Goal: Information Seeking & Learning: Learn about a topic

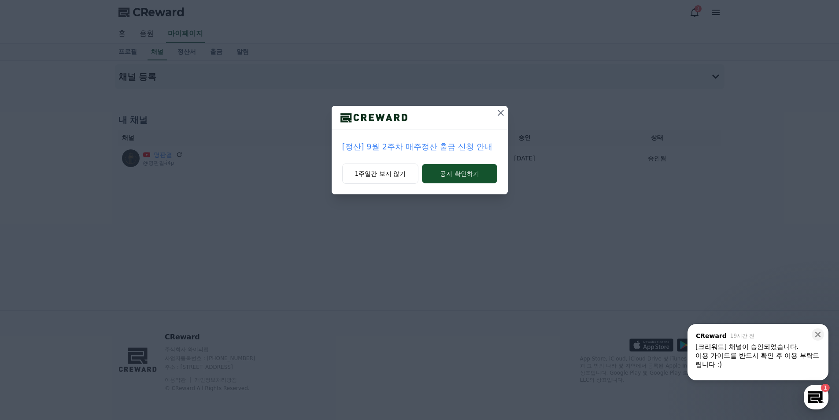
click at [504, 114] on icon at bounding box center [500, 112] width 11 height 11
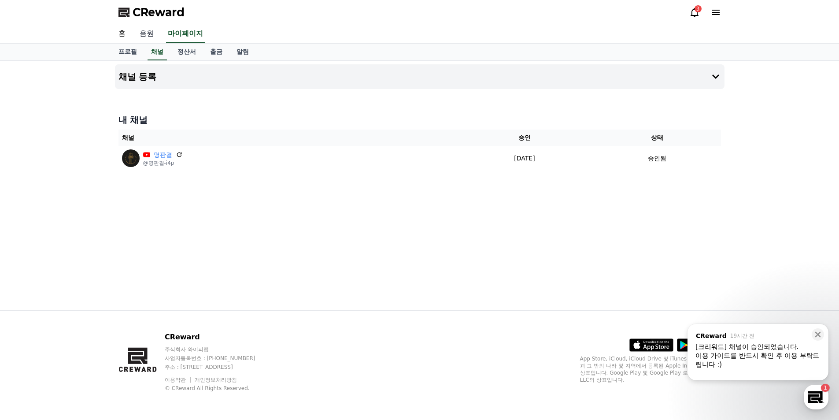
click at [146, 31] on link "음원" at bounding box center [147, 34] width 28 height 18
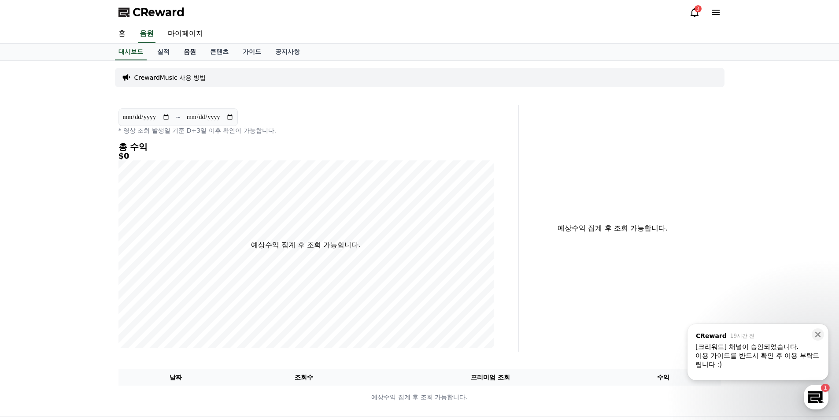
click at [198, 51] on link "음원" at bounding box center [190, 52] width 26 height 17
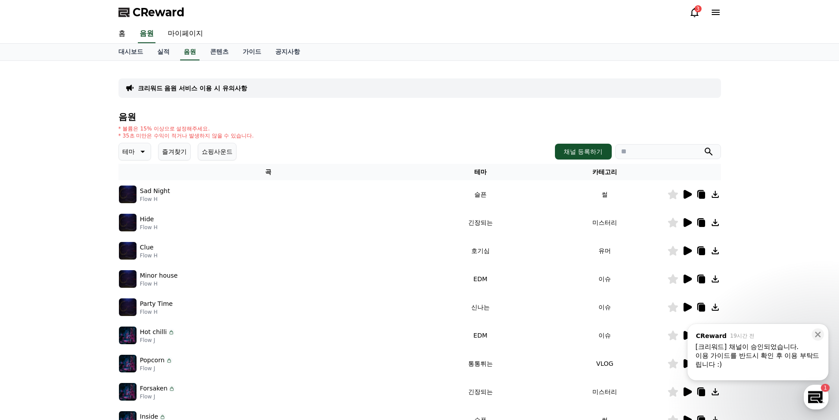
click at [145, 155] on icon at bounding box center [141, 151] width 11 height 11
click at [132, 210] on button "잔잔한" at bounding box center [133, 209] width 26 height 19
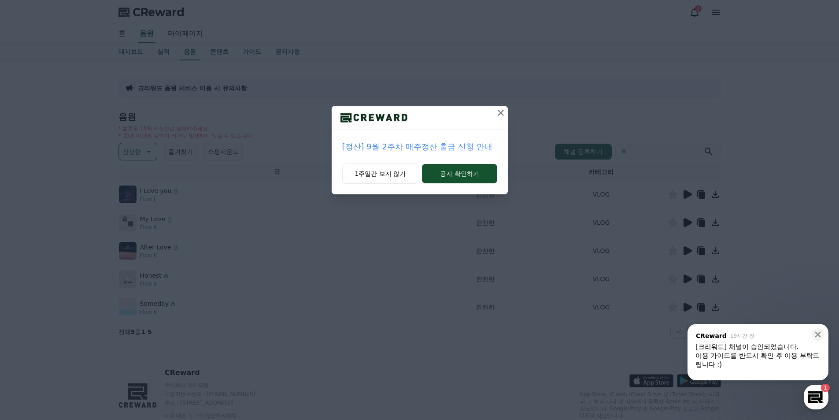
click at [500, 114] on icon at bounding box center [500, 112] width 11 height 11
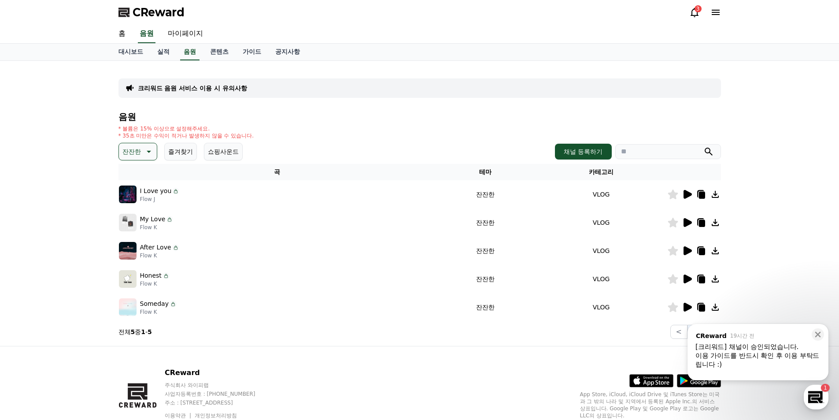
click at [685, 192] on icon at bounding box center [687, 194] width 8 height 9
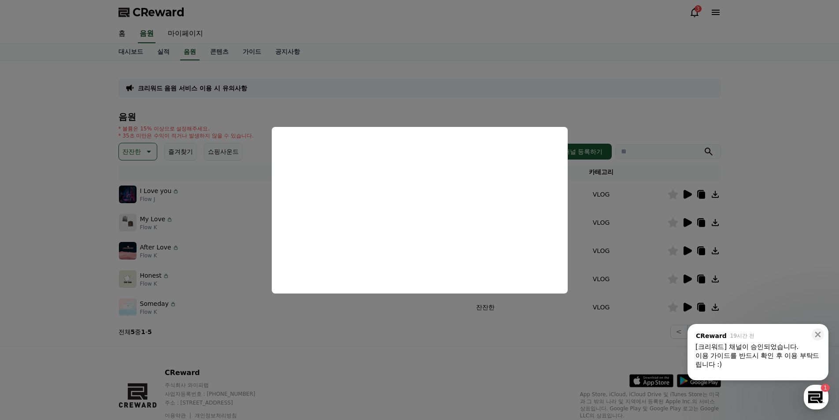
click at [760, 86] on button "close modal" at bounding box center [419, 210] width 839 height 420
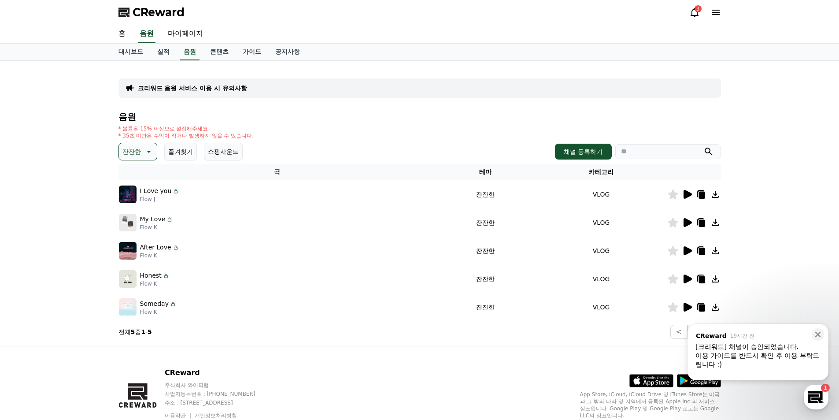
click at [158, 189] on p "I Love you" at bounding box center [156, 190] width 32 height 9
click at [133, 195] on img at bounding box center [128, 194] width 18 height 18
click at [603, 187] on td "VLOG" at bounding box center [601, 194] width 132 height 28
click at [713, 196] on icon at bounding box center [715, 194] width 11 height 11
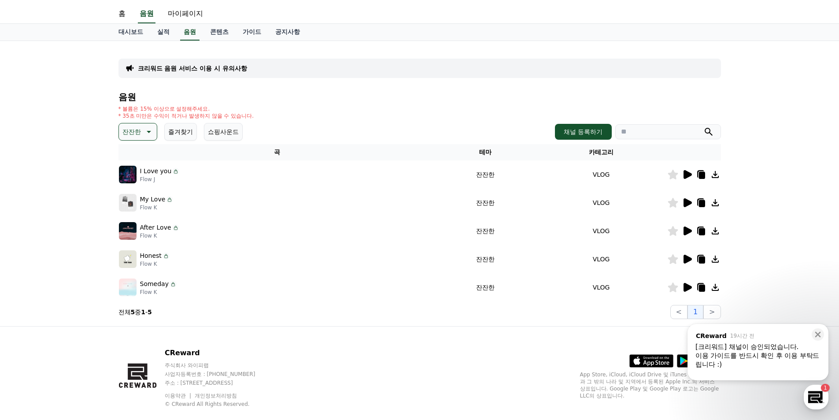
scroll to position [36, 0]
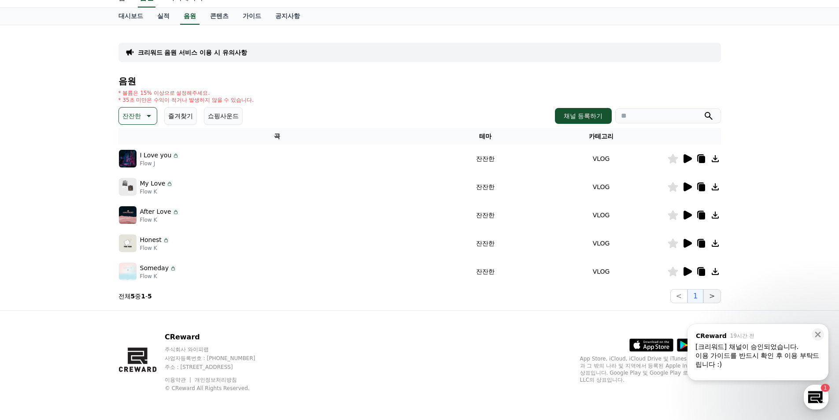
click at [710, 296] on button ">" at bounding box center [711, 296] width 17 height 14
click at [699, 157] on icon at bounding box center [701, 159] width 6 height 7
click at [169, 155] on div "I Love you" at bounding box center [160, 155] width 40 height 9
drag, startPoint x: 145, startPoint y: 151, endPoint x: 142, endPoint y: 157, distance: 7.1
click at [144, 151] on p "I Love you" at bounding box center [156, 155] width 32 height 9
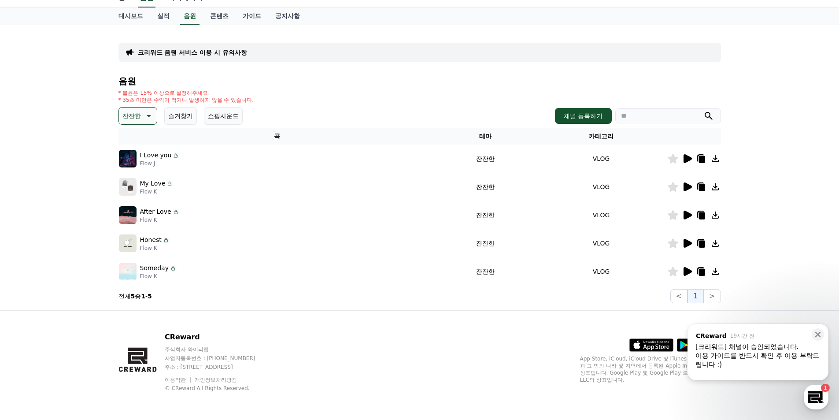
click at [142, 157] on p "I Love you" at bounding box center [156, 155] width 32 height 9
click at [691, 158] on icon at bounding box center [687, 158] width 8 height 9
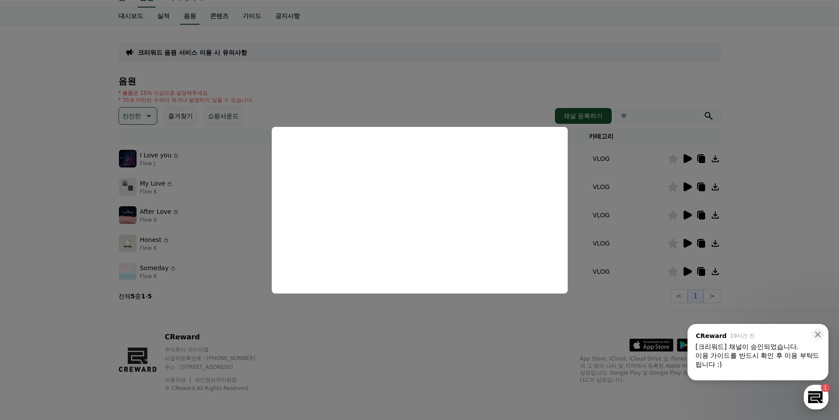
click at [467, 92] on button "close modal" at bounding box center [419, 210] width 839 height 420
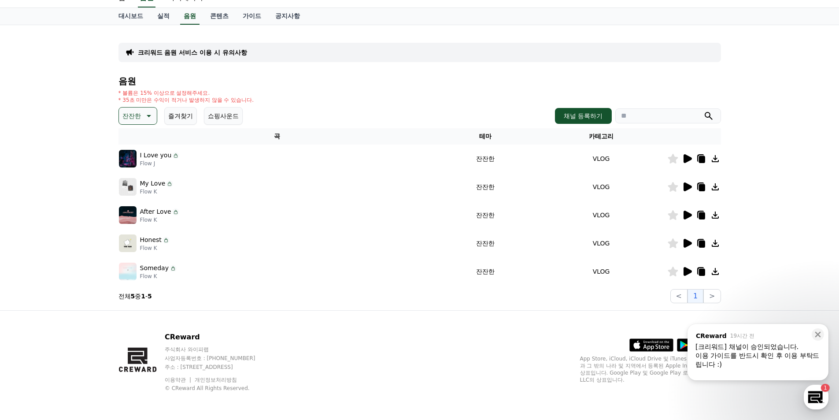
click at [685, 188] on icon at bounding box center [687, 186] width 8 height 9
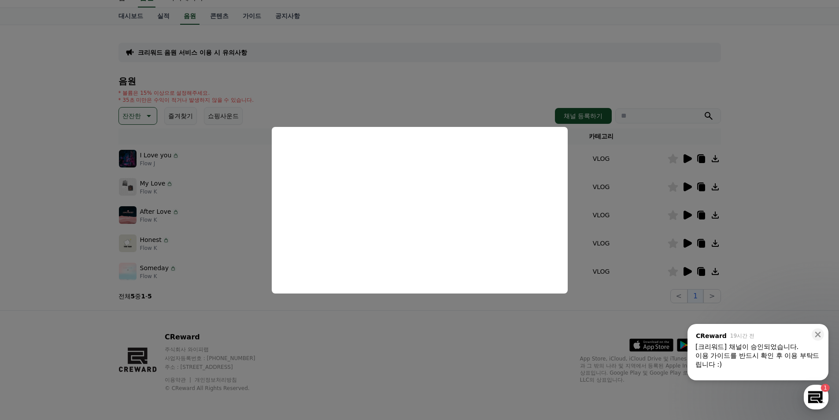
click at [460, 83] on button "close modal" at bounding box center [419, 210] width 839 height 420
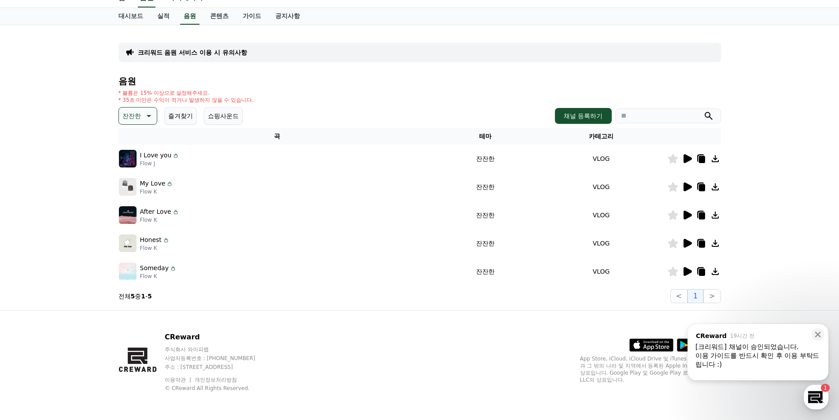
click at [685, 214] on icon at bounding box center [687, 214] width 8 height 9
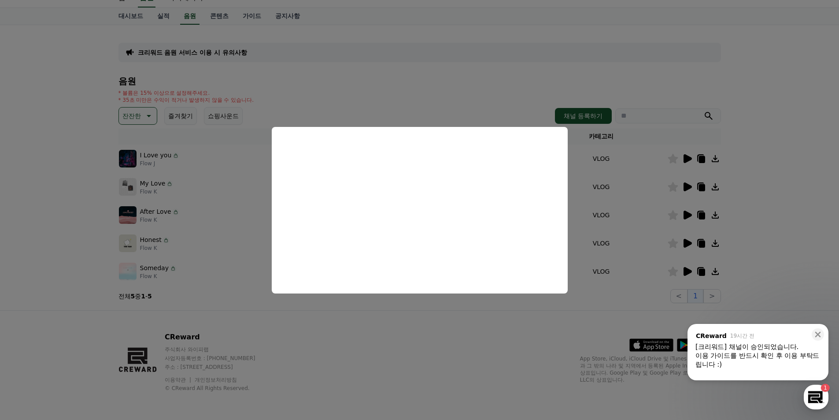
click at [448, 104] on button "close modal" at bounding box center [419, 210] width 839 height 420
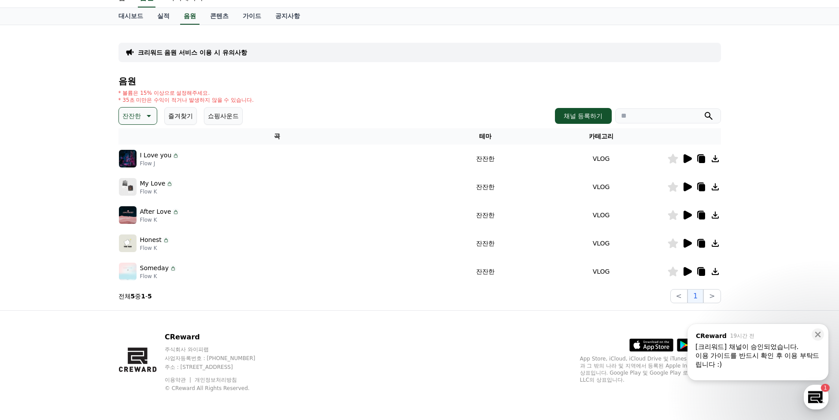
click at [685, 240] on icon at bounding box center [687, 243] width 8 height 9
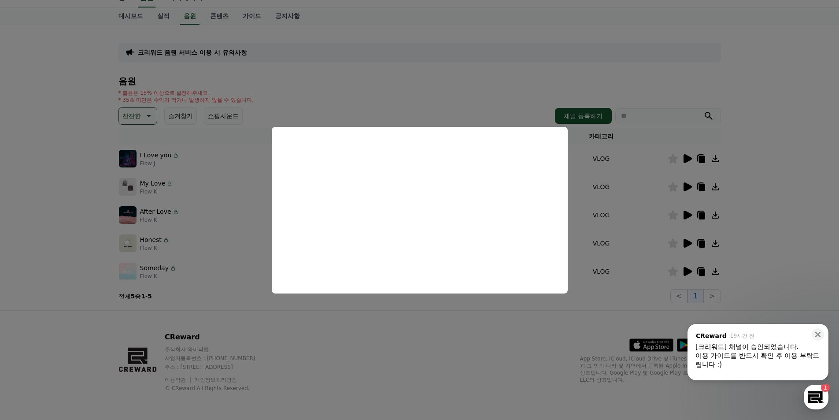
click at [432, 101] on button "close modal" at bounding box center [419, 210] width 839 height 420
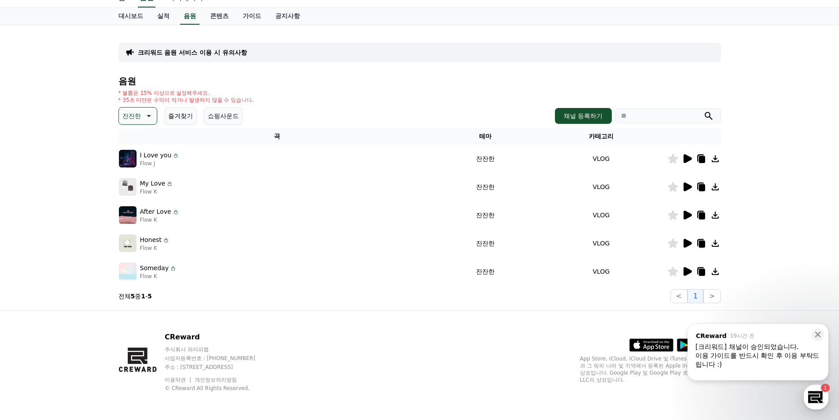
click at [684, 275] on icon at bounding box center [687, 271] width 8 height 9
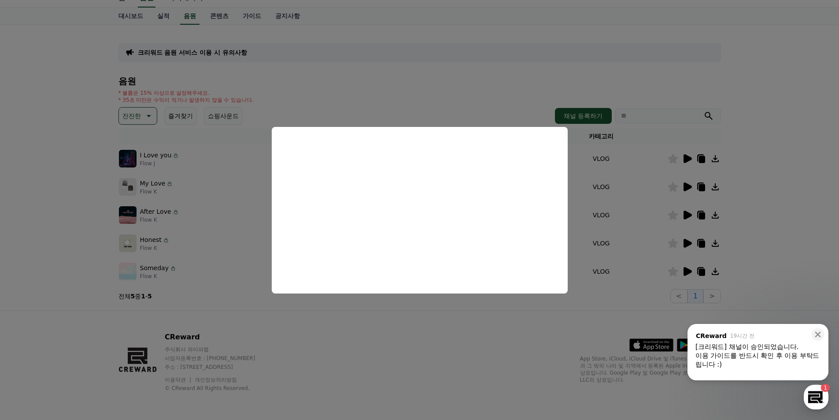
click at [535, 89] on button "close modal" at bounding box center [419, 210] width 839 height 420
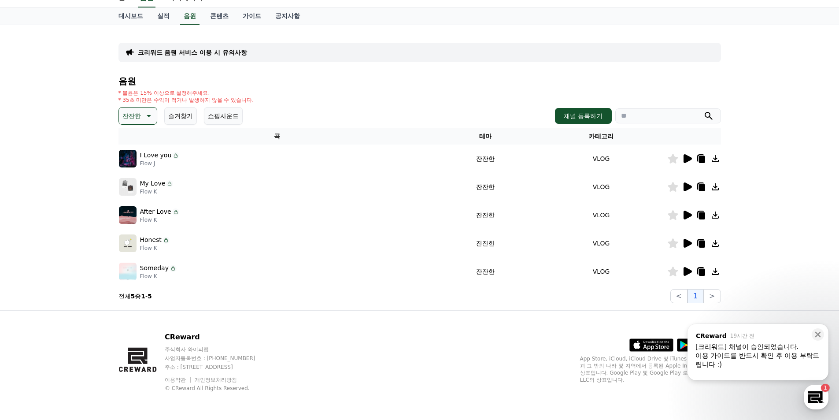
click at [152, 114] on icon at bounding box center [148, 115] width 11 height 11
click at [131, 147] on button "슬픈" at bounding box center [129, 148] width 19 height 19
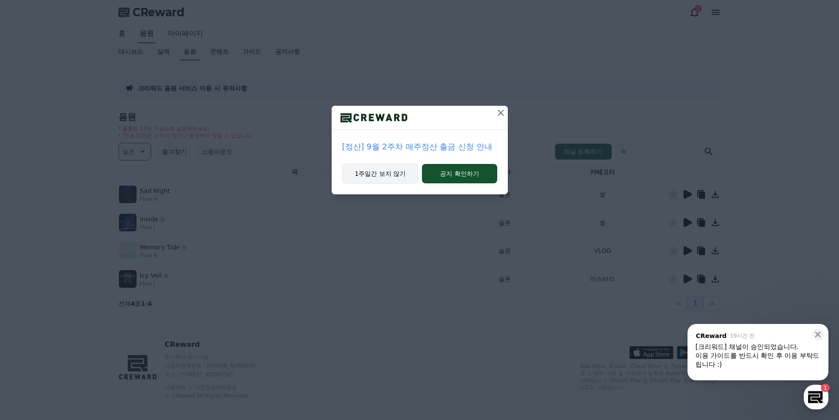
click at [394, 174] on button "1주일간 보지 않기" at bounding box center [380, 173] width 77 height 20
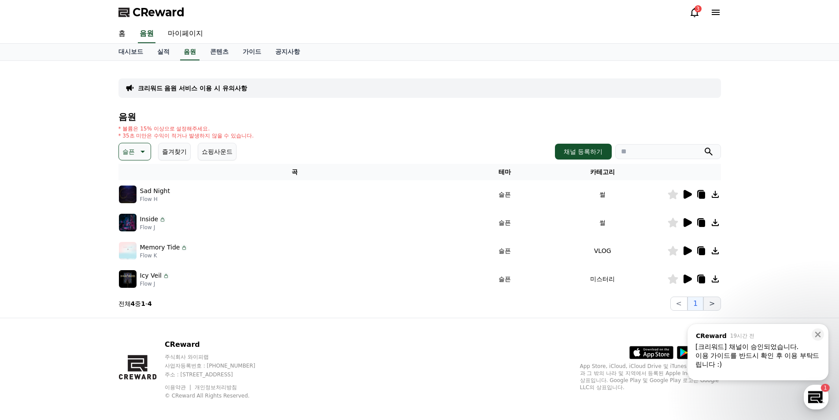
click at [717, 306] on button ">" at bounding box center [711, 303] width 17 height 14
click at [688, 197] on icon at bounding box center [686, 194] width 11 height 11
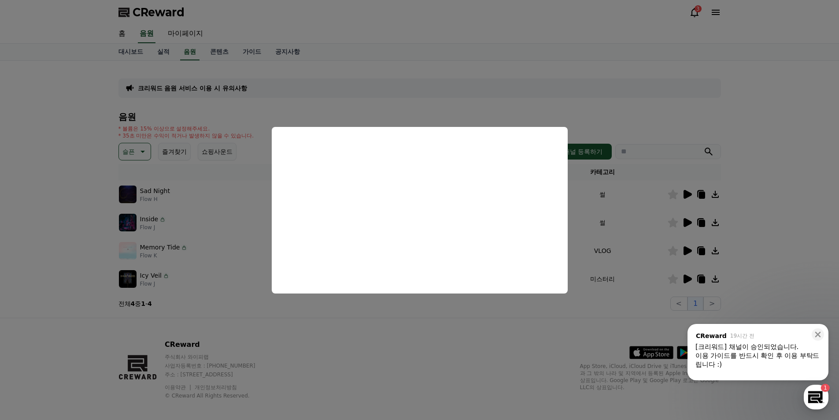
click at [784, 89] on button "close modal" at bounding box center [419, 210] width 839 height 420
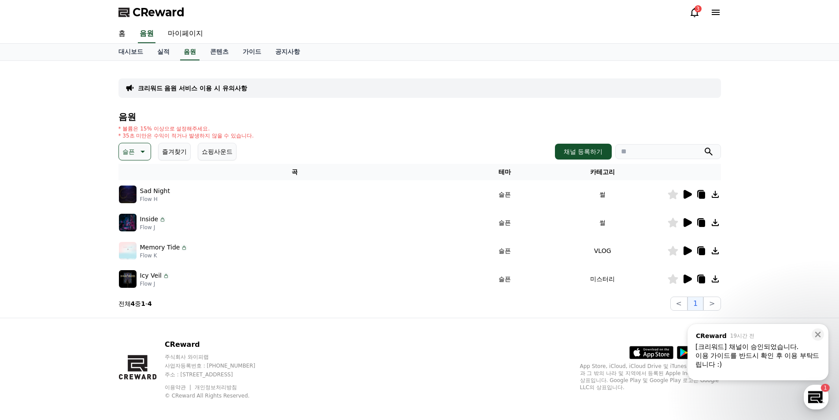
click at [686, 220] on icon at bounding box center [687, 222] width 8 height 9
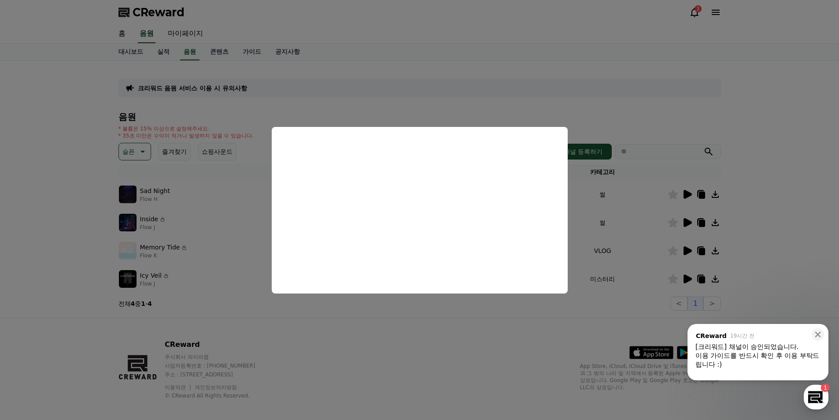
click at [784, 108] on button "close modal" at bounding box center [419, 210] width 839 height 420
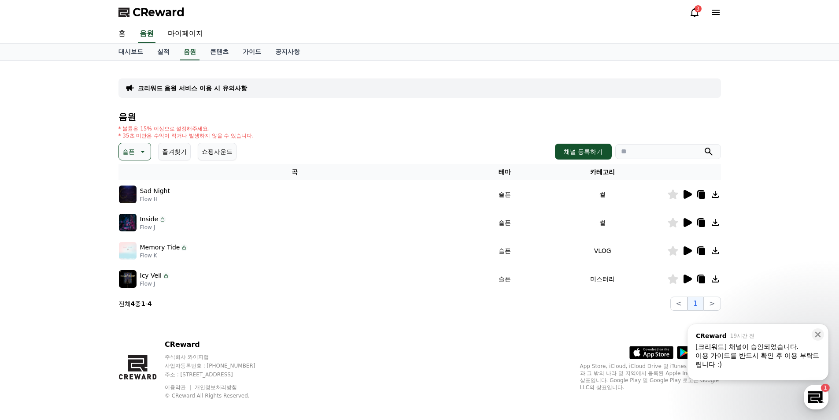
click at [685, 250] on icon at bounding box center [687, 250] width 8 height 9
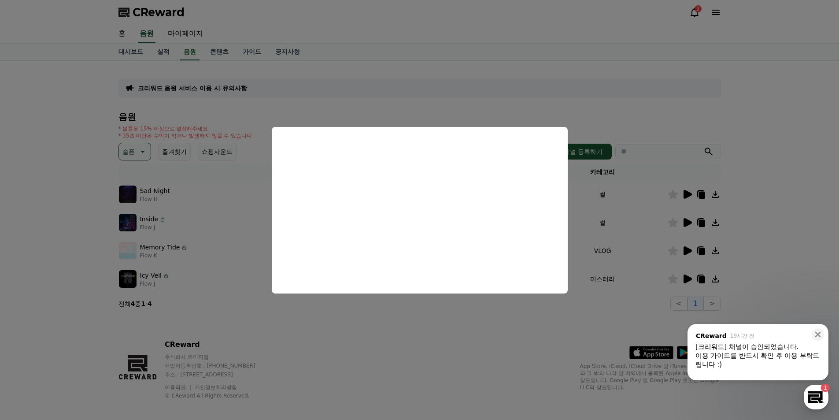
click at [790, 117] on button "close modal" at bounding box center [419, 210] width 839 height 420
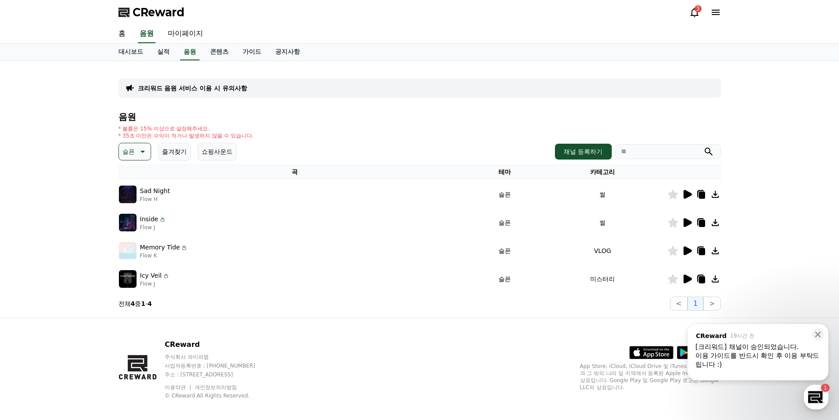
click at [686, 280] on icon at bounding box center [687, 278] width 8 height 9
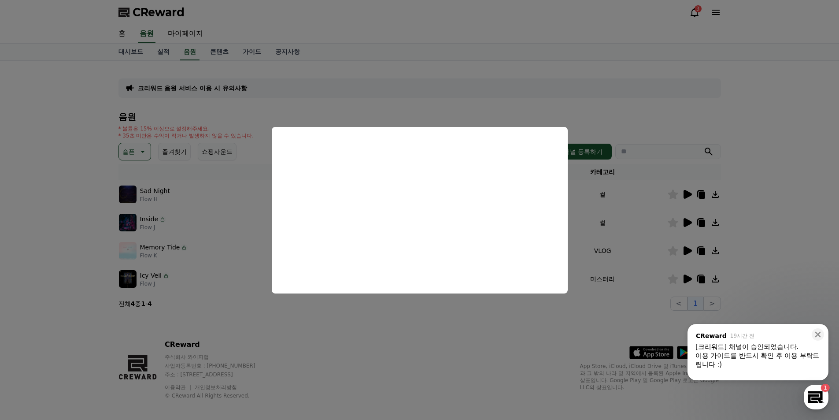
click at [797, 82] on button "close modal" at bounding box center [419, 210] width 839 height 420
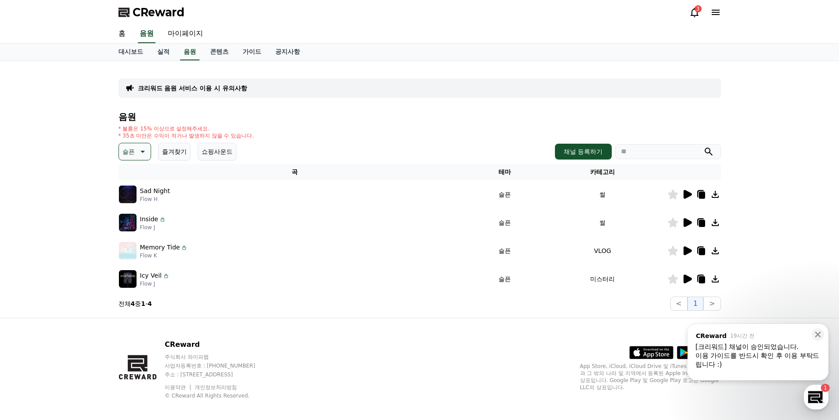
click at [703, 252] on icon at bounding box center [701, 251] width 6 height 7
click at [220, 55] on link "콘텐츠" at bounding box center [219, 52] width 33 height 17
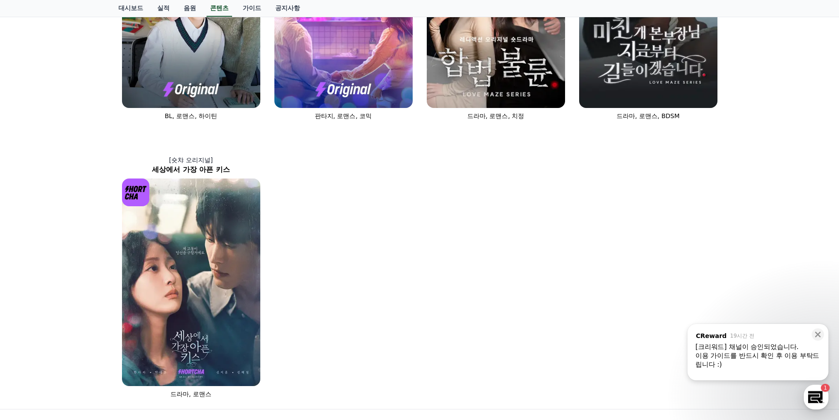
scroll to position [484, 0]
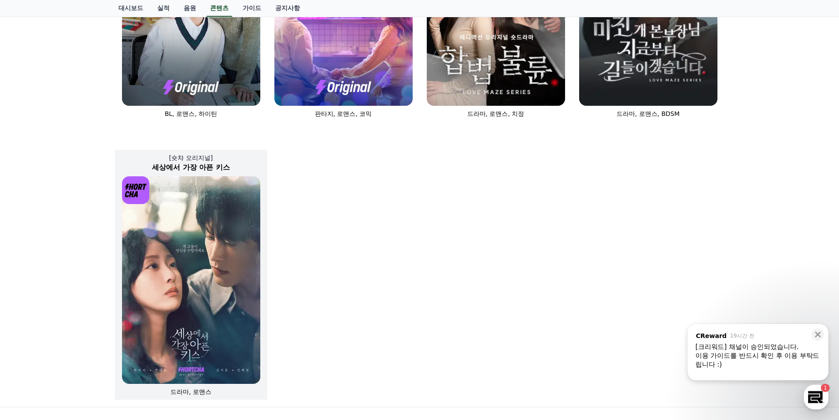
click at [232, 263] on img at bounding box center [191, 279] width 138 height 207
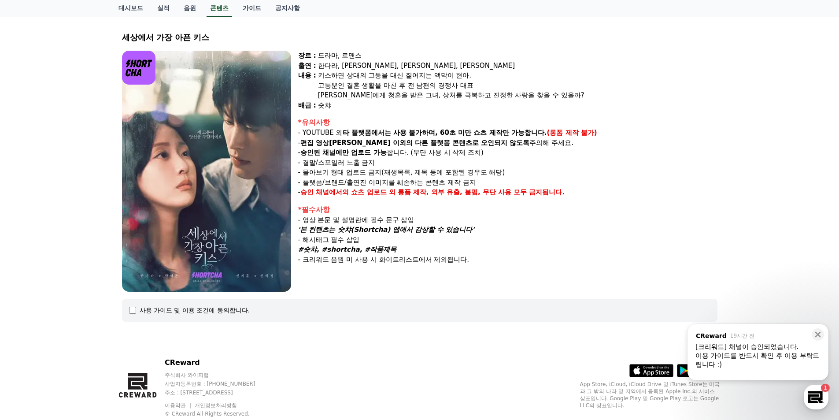
scroll to position [25, 0]
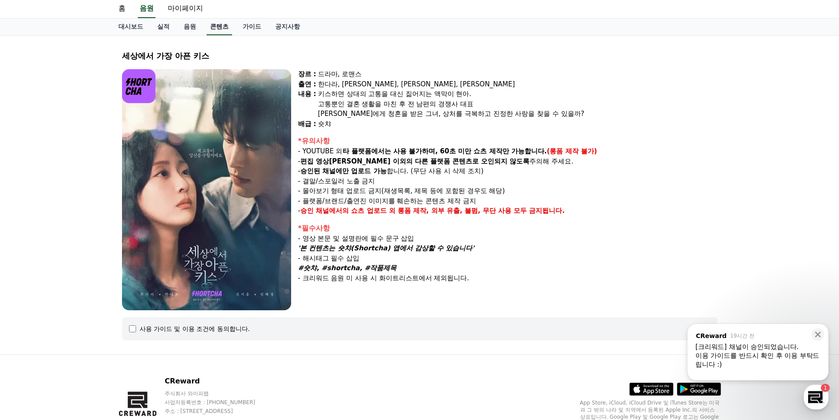
click at [226, 30] on link "콘텐츠" at bounding box center [219, 26] width 26 height 17
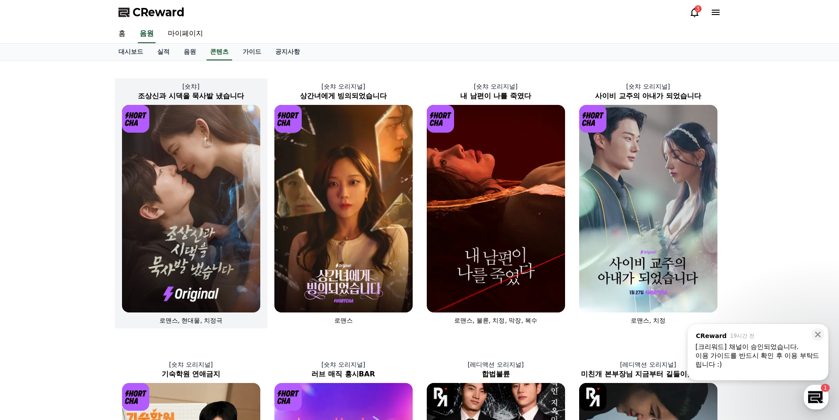
click at [230, 221] on img at bounding box center [191, 208] width 138 height 207
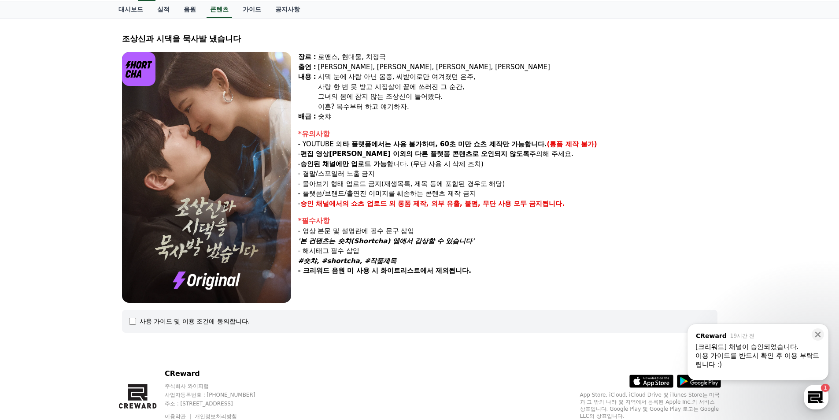
scroll to position [79, 0]
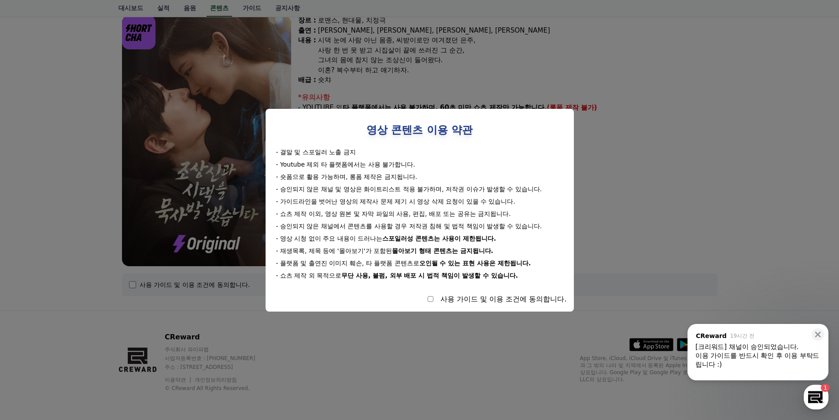
click at [429, 302] on div "사용 가이드 및 이용 조건에 동의합니다." at bounding box center [419, 299] width 294 height 11
select select
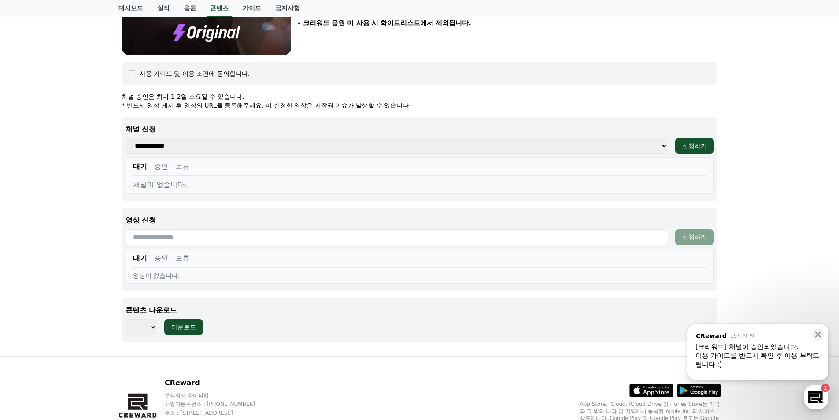
scroll to position [299, 0]
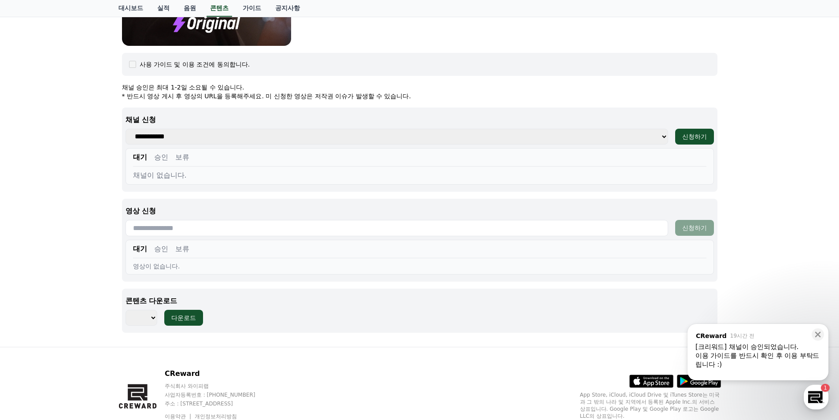
click at [140, 320] on select "*** *** *** *** *** *** *** *** *** *** *** *** *** *** *** *** *** *** *** ***…" at bounding box center [141, 317] width 32 height 16
click at [76, 249] on div "조상신과 시댁을 묵사발 냈습니다 장르 : 로맨스, 현대물, 치정극 출연 : 최윤정, 정시현, 신영찬, 송경아 내용 : 시댁 눈에 사람 아닌 몸…" at bounding box center [419, 54] width 839 height 585
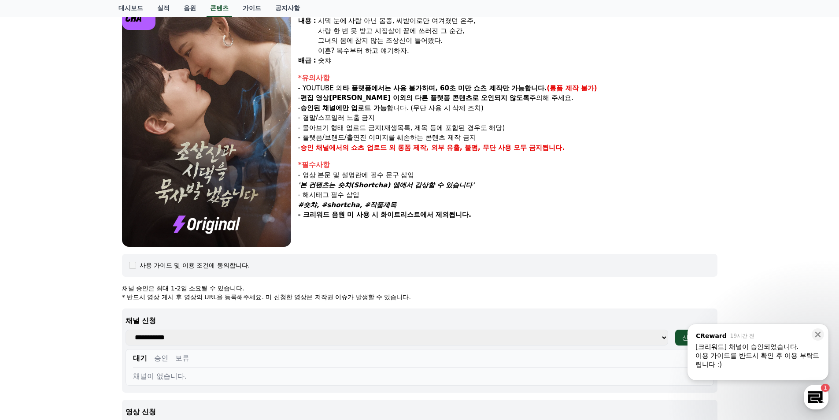
scroll to position [79, 0]
